Goal: Navigation & Orientation: Find specific page/section

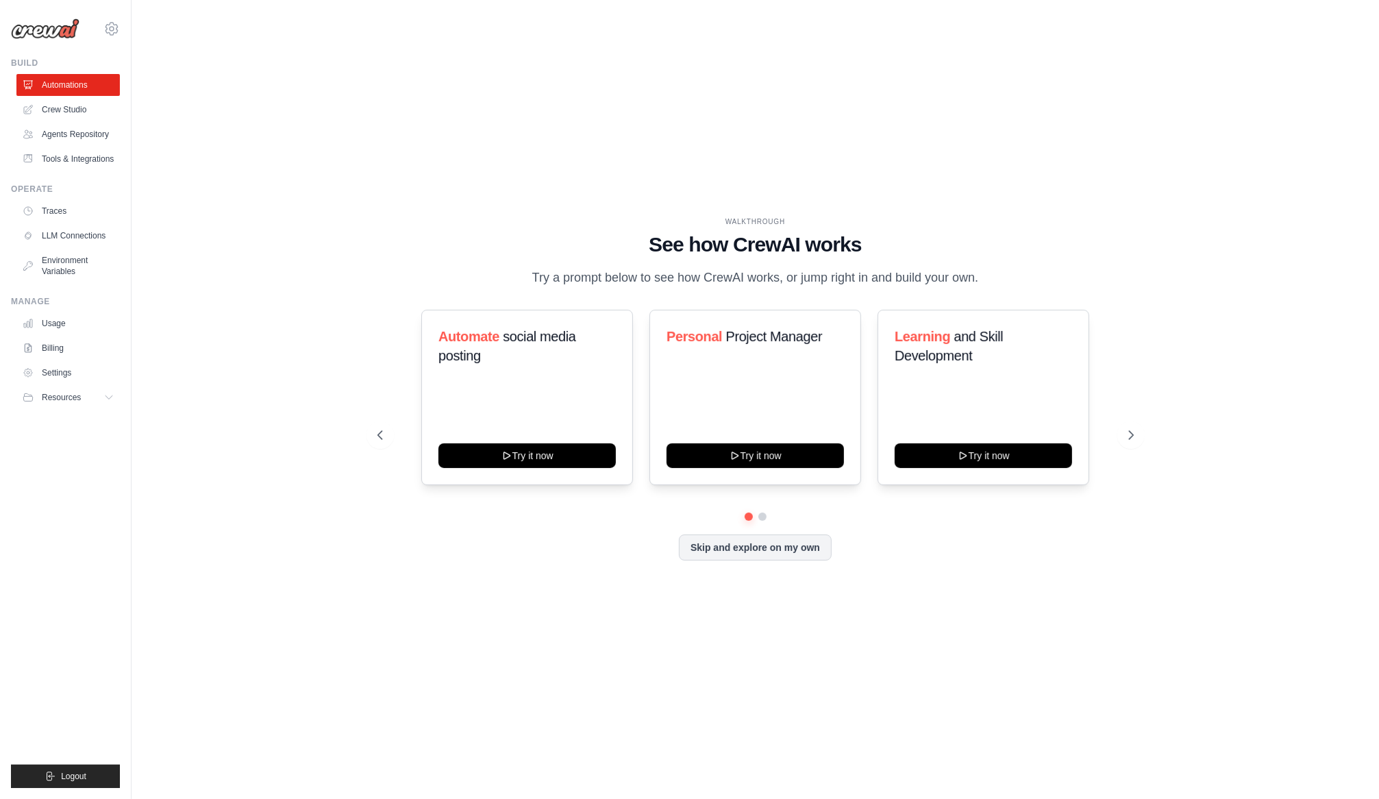
click at [784, 126] on div "WALKTHROUGH See how [PERSON_NAME] works Try a prompt below to see how [PERSON_N…" at bounding box center [754, 399] width 1203 height 771
click at [272, 286] on div "WALKTHROUGH See how [PERSON_NAME] works Try a prompt below to see how [PERSON_N…" at bounding box center [754, 399] width 1203 height 771
click at [52, 215] on link "Traces" at bounding box center [69, 211] width 103 height 22
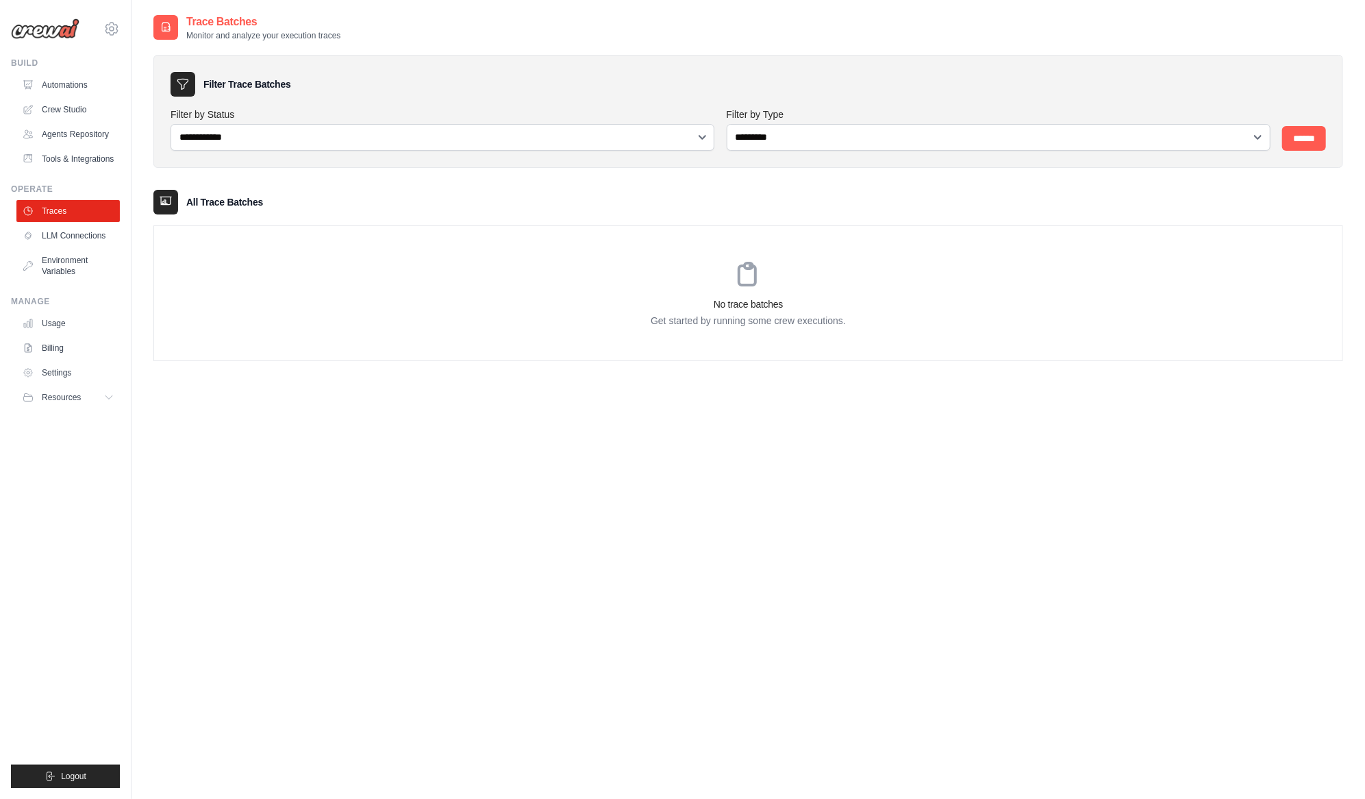
click at [477, 439] on div "**********" at bounding box center [748, 413] width 1190 height 799
click at [60, 82] on link "Automations" at bounding box center [69, 85] width 103 height 22
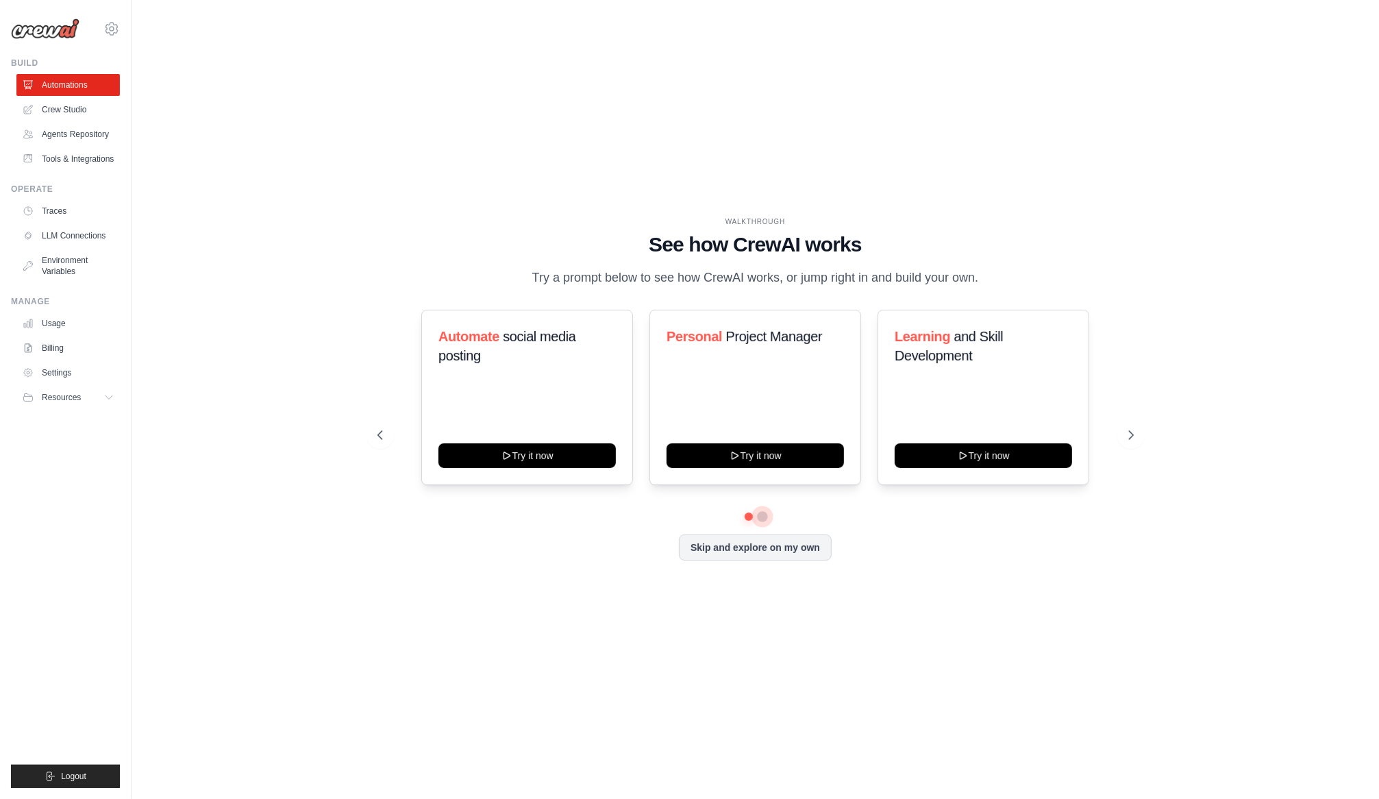
click at [763, 522] on button at bounding box center [762, 516] width 11 height 11
click at [743, 521] on button at bounding box center [748, 517] width 10 height 10
